Goal: Check status: Check status

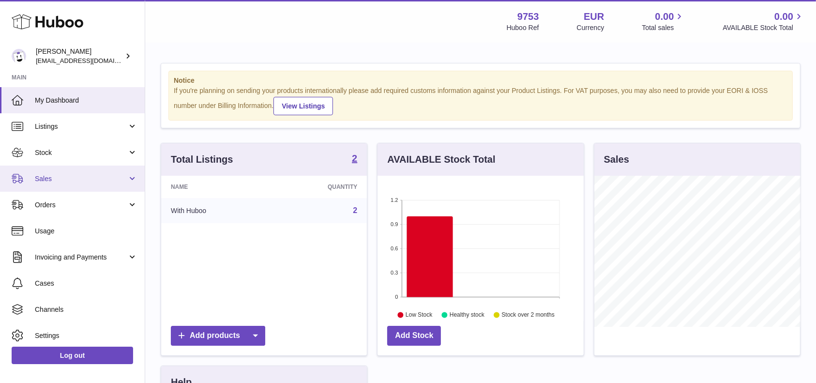
scroll to position [151, 206]
click at [65, 168] on link "Sales" at bounding box center [72, 179] width 145 height 26
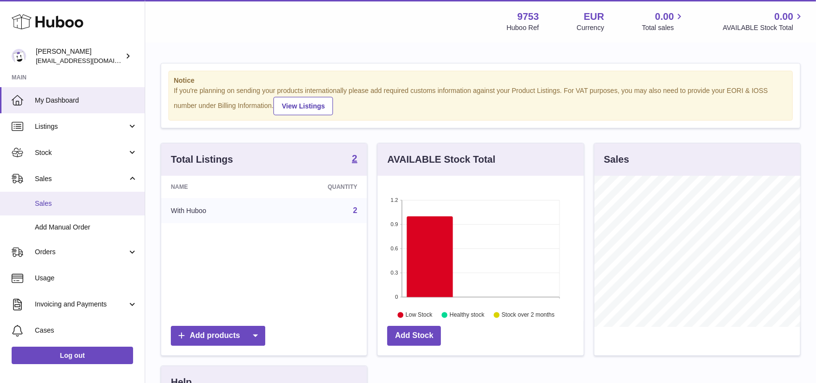
click at [111, 199] on span "Sales" at bounding box center [86, 203] width 103 height 9
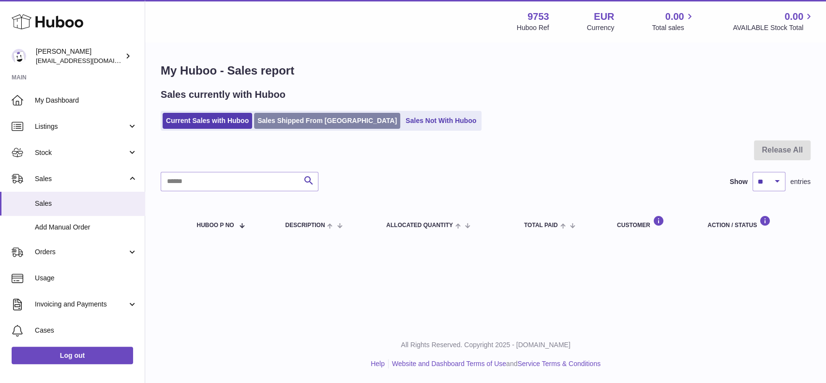
click at [281, 120] on link "Sales Shipped From [GEOGRAPHIC_DATA]" at bounding box center [327, 121] width 146 height 16
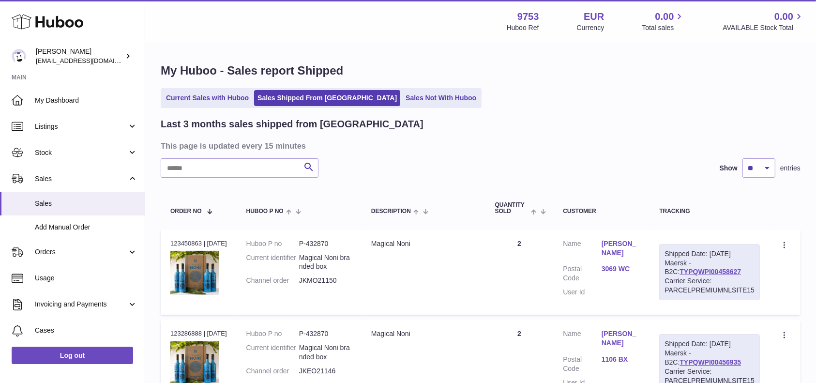
drag, startPoint x: 735, startPoint y: 267, endPoint x: 662, endPoint y: 269, distance: 73.1
click at [662, 269] on div "Shipped Date: [DATE] Maersk - B2C: TYPQWPI00458627 Carrier Service: PARCELPREMI…" at bounding box center [709, 272] width 101 height 56
copy link "TYPQWPI00458627"
